Goal: Find specific page/section: Find specific page/section

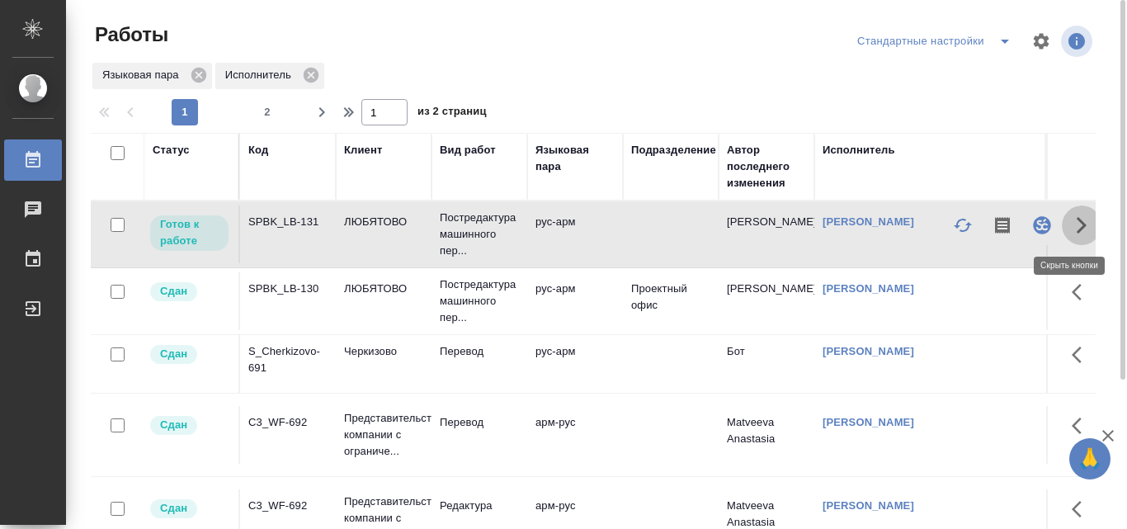
click at [1071, 228] on icon "button" at bounding box center [1081, 225] width 20 height 20
click at [1032, 227] on icon "button" at bounding box center [1042, 225] width 20 height 20
click at [1033, 229] on icon "button" at bounding box center [1041, 224] width 17 height 17
click at [1032, 228] on icon "button" at bounding box center [1042, 225] width 20 height 20
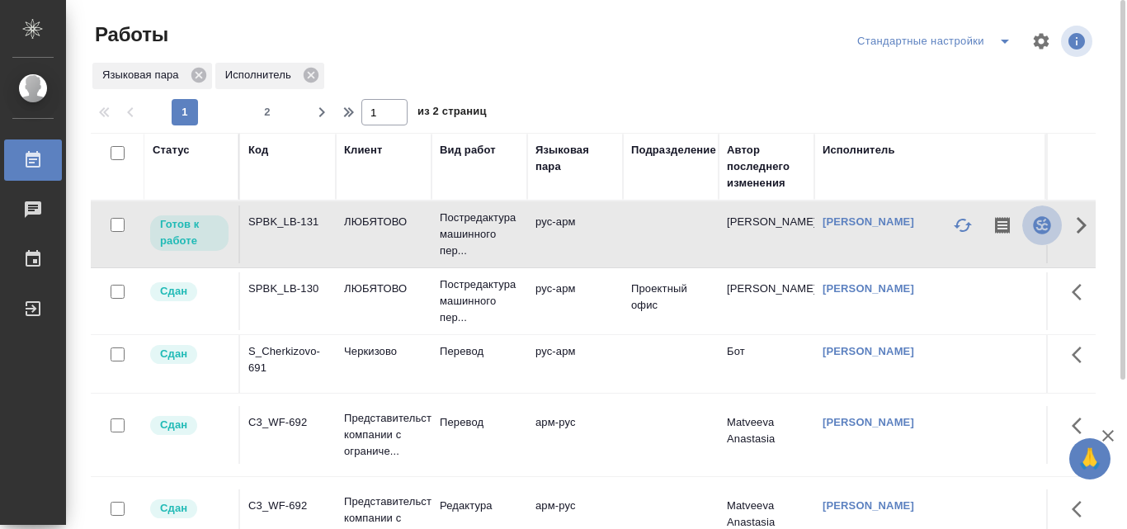
click at [1033, 227] on icon "button" at bounding box center [1041, 224] width 17 height 17
click at [1032, 223] on icon "button" at bounding box center [1042, 225] width 20 height 20
click at [301, 221] on div "SPBK_LB-131" at bounding box center [287, 222] width 79 height 16
drag, startPoint x: 301, startPoint y: 221, endPoint x: 878, endPoint y: 244, distance: 577.8
click at [878, 244] on td "[PERSON_NAME]" at bounding box center [929, 234] width 231 height 58
